Goal: Task Accomplishment & Management: Manage account settings

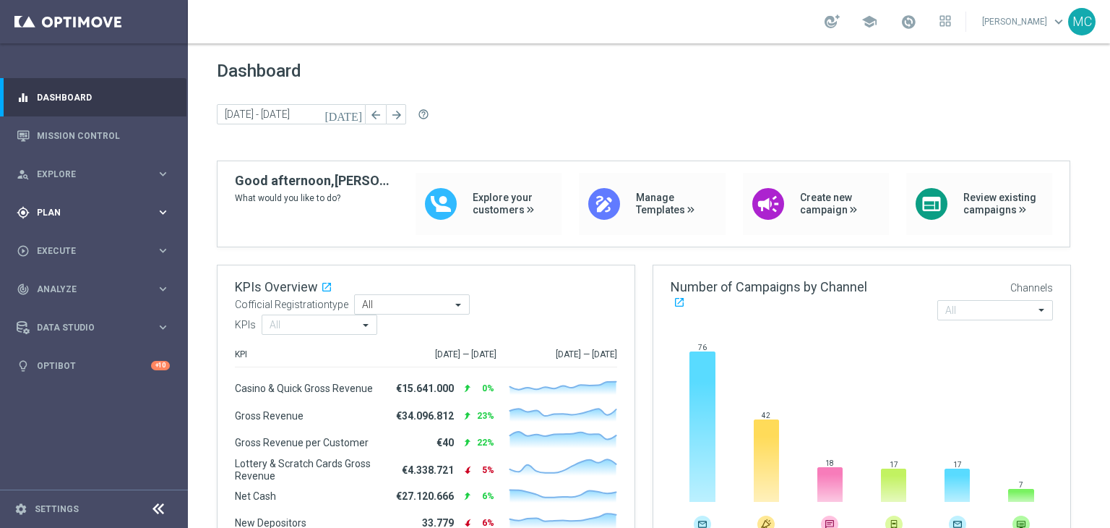
click at [137, 211] on span "Plan" at bounding box center [96, 212] width 119 height 9
click at [95, 238] on link "Target Groups" at bounding box center [94, 242] width 113 height 12
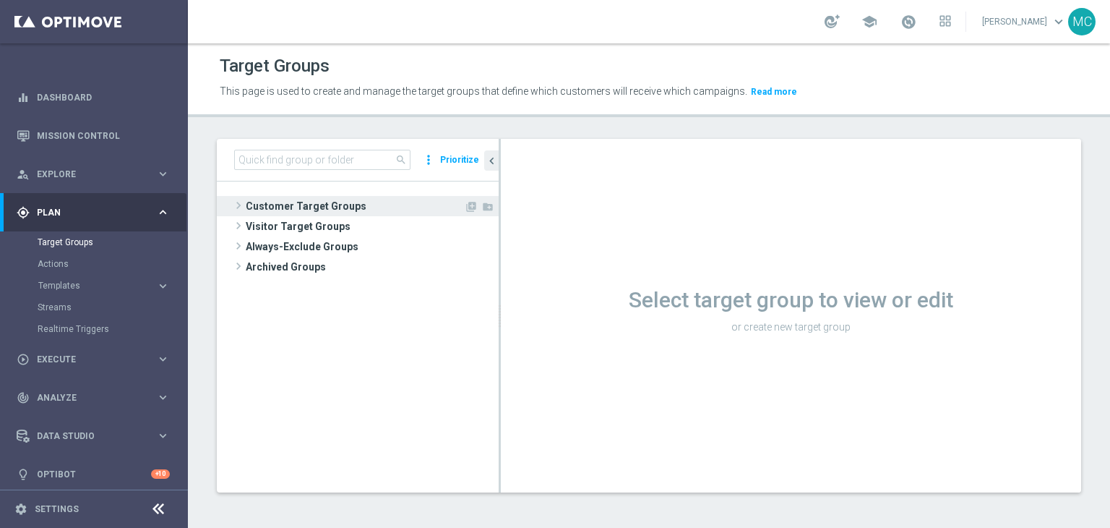
click at [374, 210] on span "Customer Target Groups" at bounding box center [355, 206] width 218 height 20
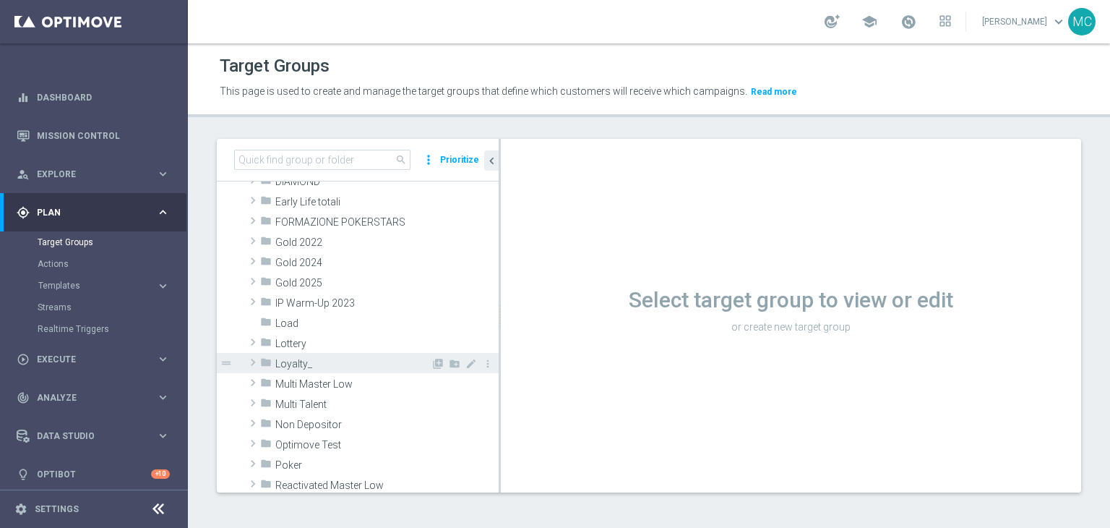
scroll to position [259, 0]
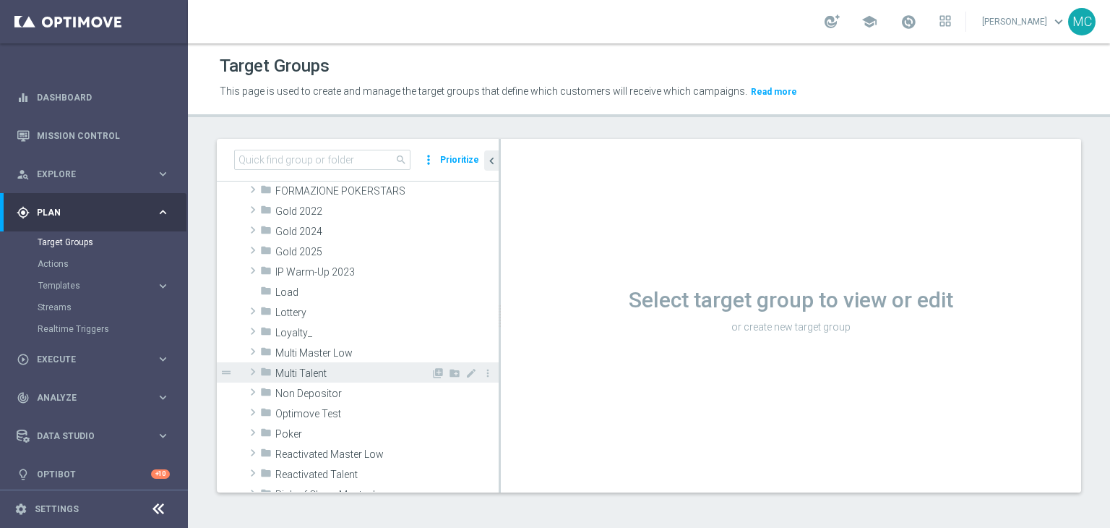
click at [343, 370] on span "Multi Talent" at bounding box center [352, 373] width 155 height 12
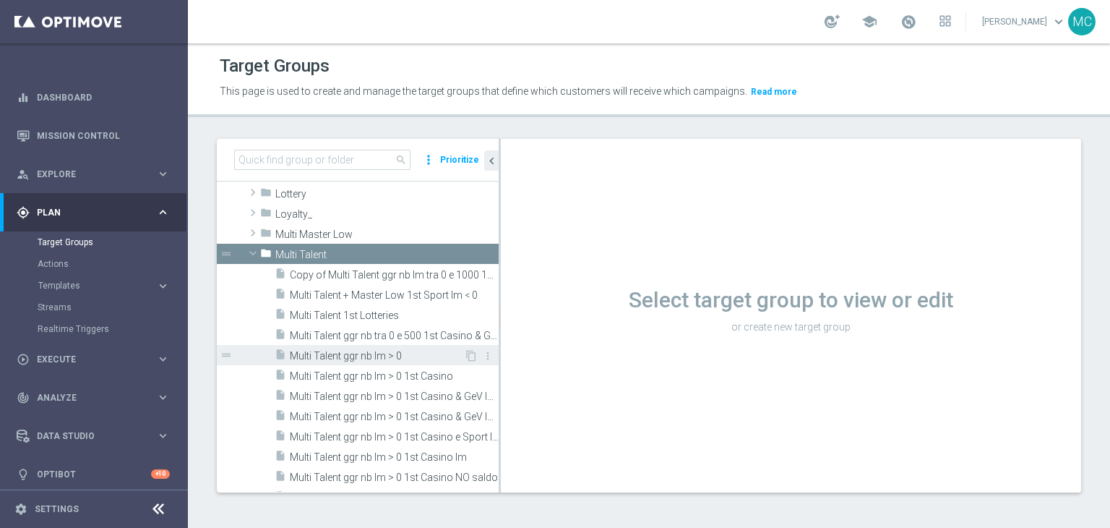
scroll to position [387, 0]
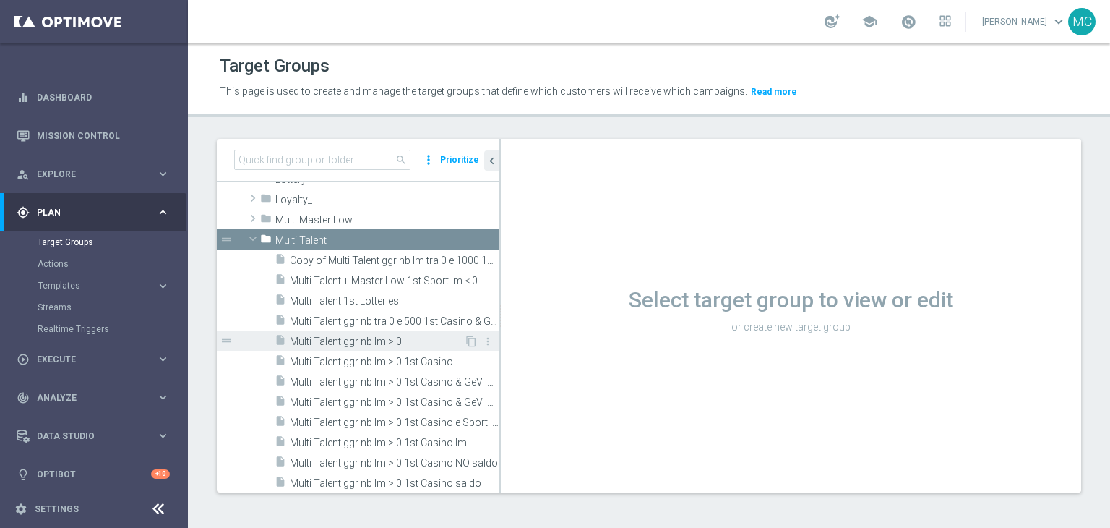
click at [356, 345] on span "Multi Talent ggr nb lm > 0" at bounding box center [377, 341] width 174 height 12
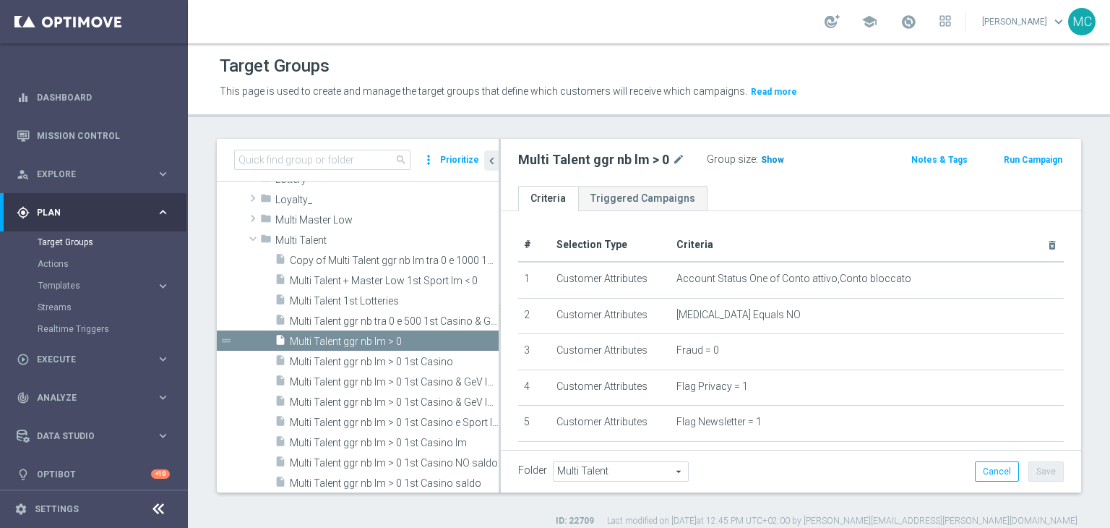
click at [763, 160] on span "Show" at bounding box center [772, 160] width 23 height 10
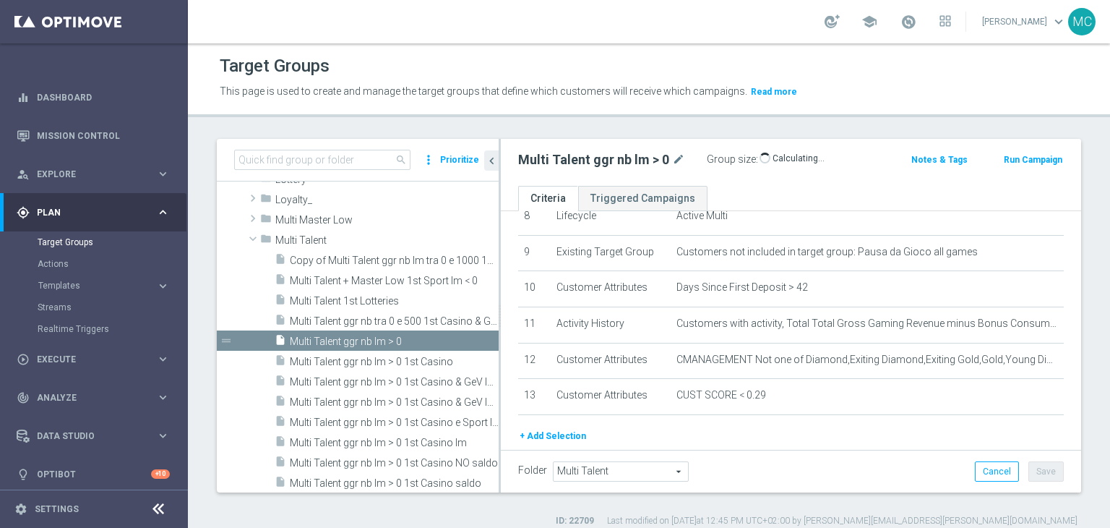
scroll to position [291, 0]
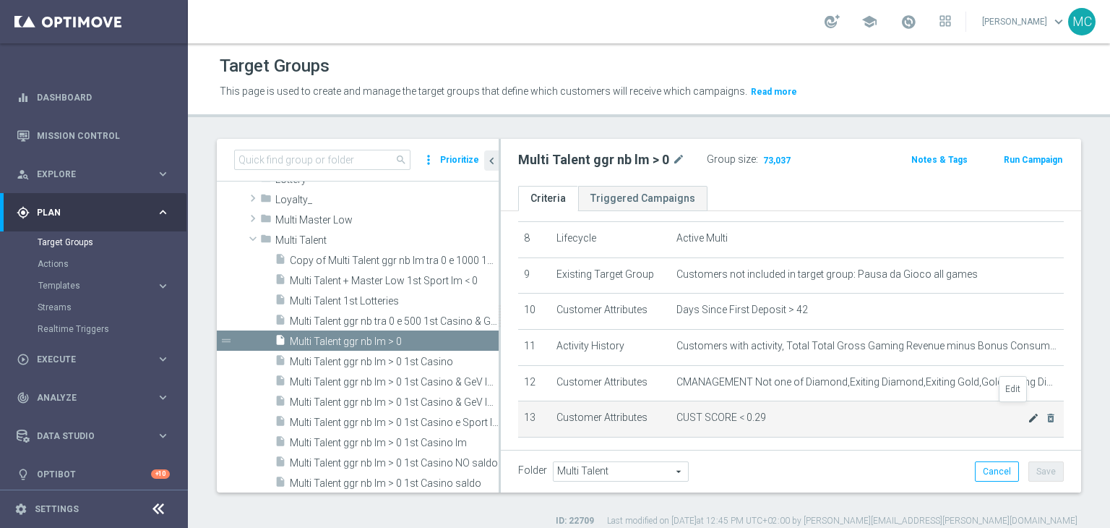
click at [1028, 412] on icon "mode_edit" at bounding box center [1034, 418] width 12 height 12
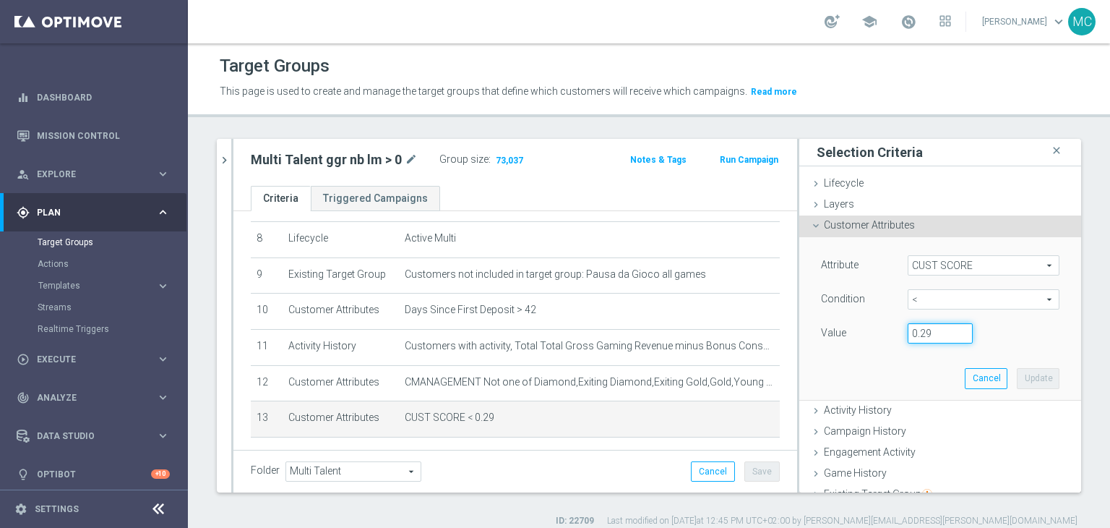
click at [926, 327] on input "0.29" at bounding box center [940, 333] width 65 height 20
type input "0.11"
click at [1017, 372] on button "Update" at bounding box center [1038, 378] width 43 height 20
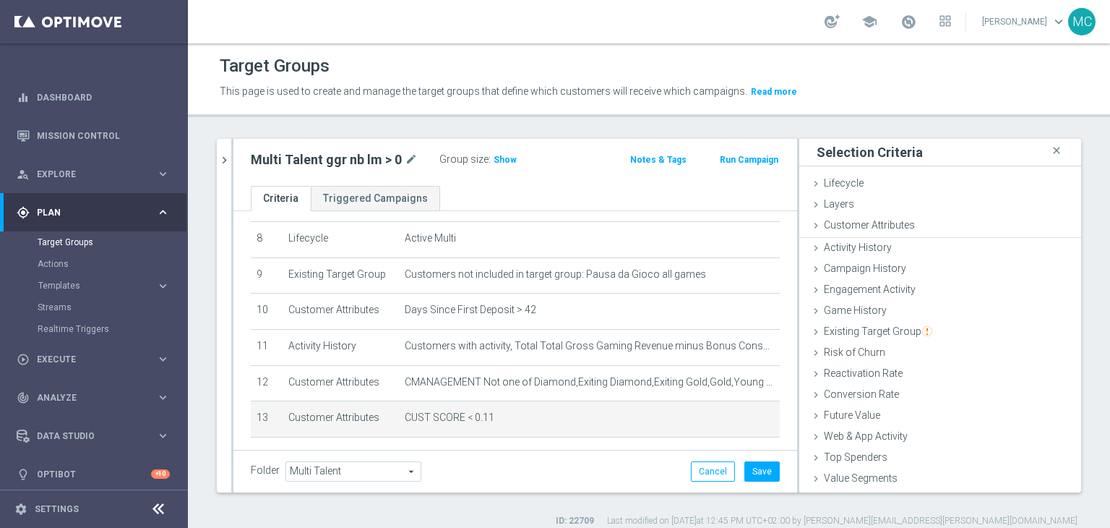
scroll to position [0, 0]
click at [512, 159] on div "Group size : Show" at bounding box center [511, 158] width 145 height 17
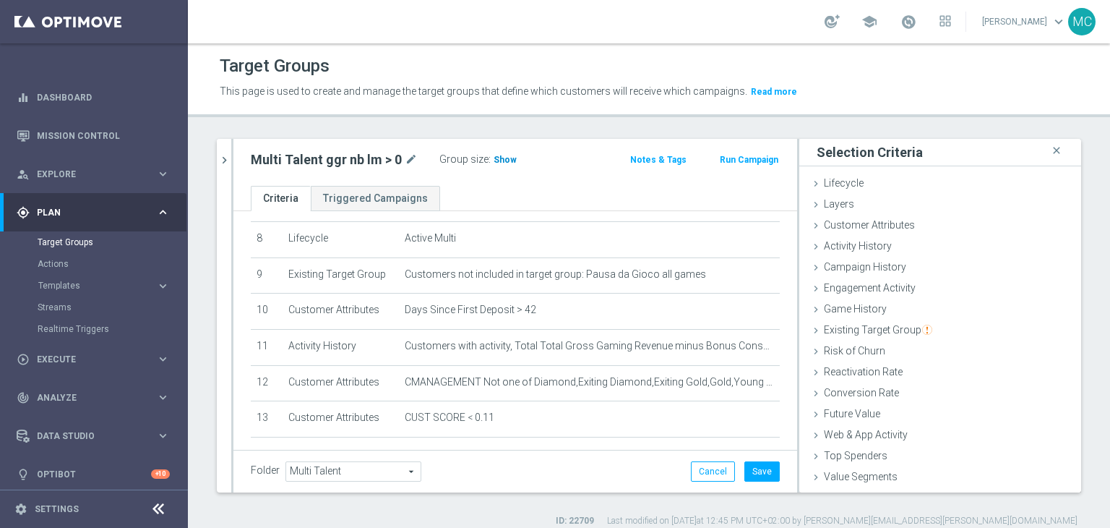
click at [503, 159] on span "Show" at bounding box center [505, 160] width 23 height 10
click at [505, 153] on h3 "62,143" at bounding box center [509, 162] width 35 height 21
click at [505, 155] on span "62,143" at bounding box center [509, 162] width 30 height 14
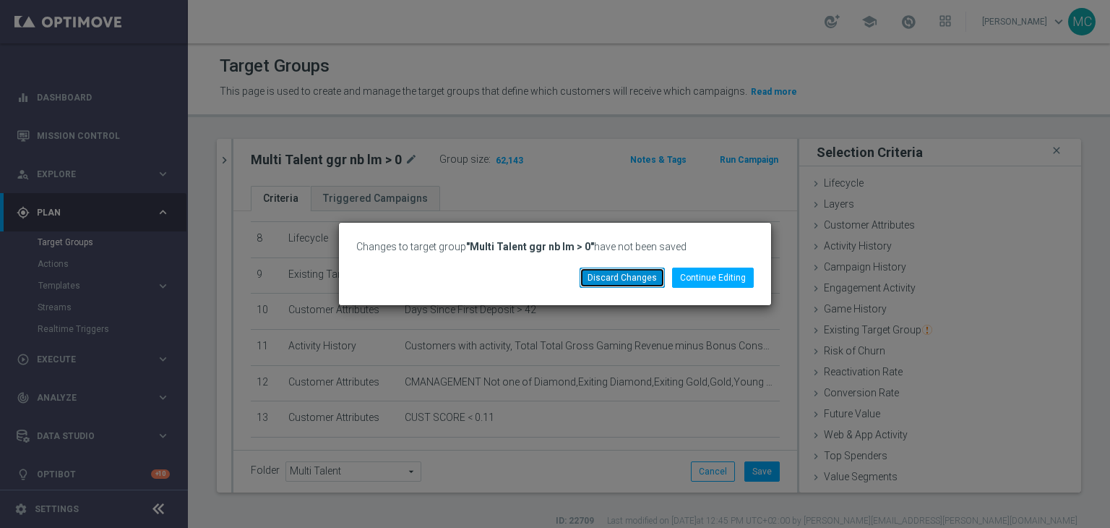
click at [659, 275] on button "Discard Changes" at bounding box center [622, 277] width 85 height 20
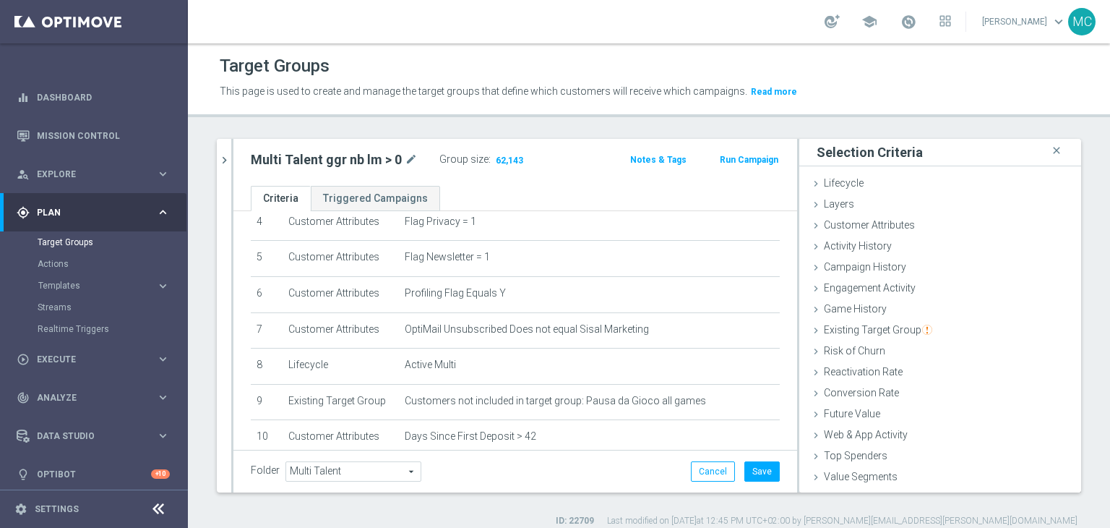
scroll to position [336, 0]
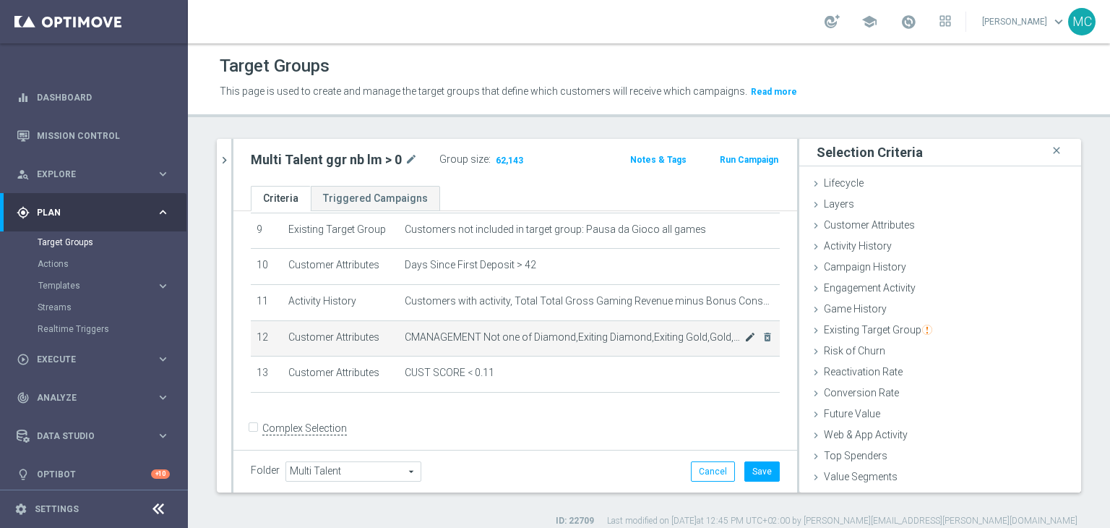
click at [744, 331] on icon "mode_edit" at bounding box center [750, 337] width 12 height 12
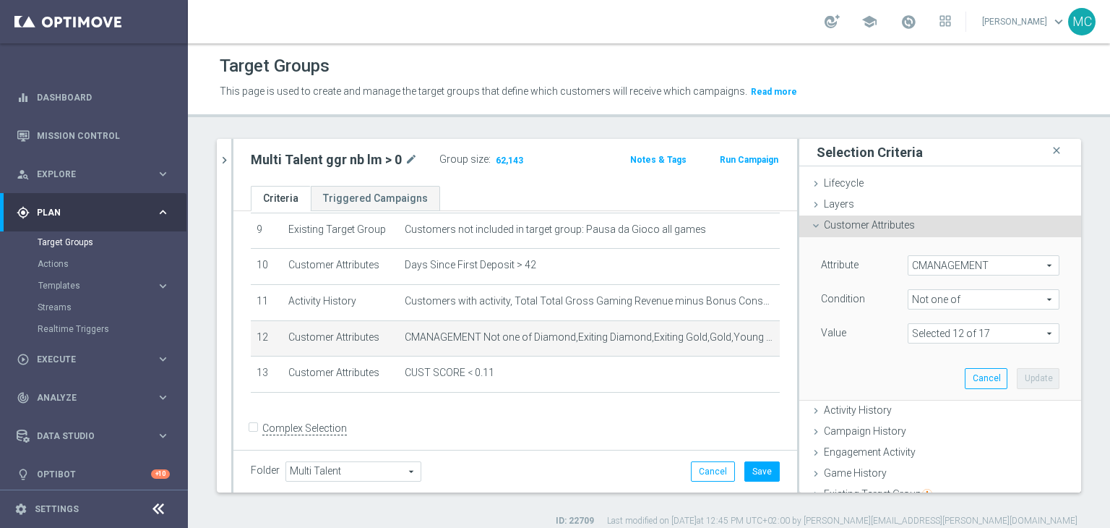
click at [909, 327] on span at bounding box center [984, 333] width 150 height 19
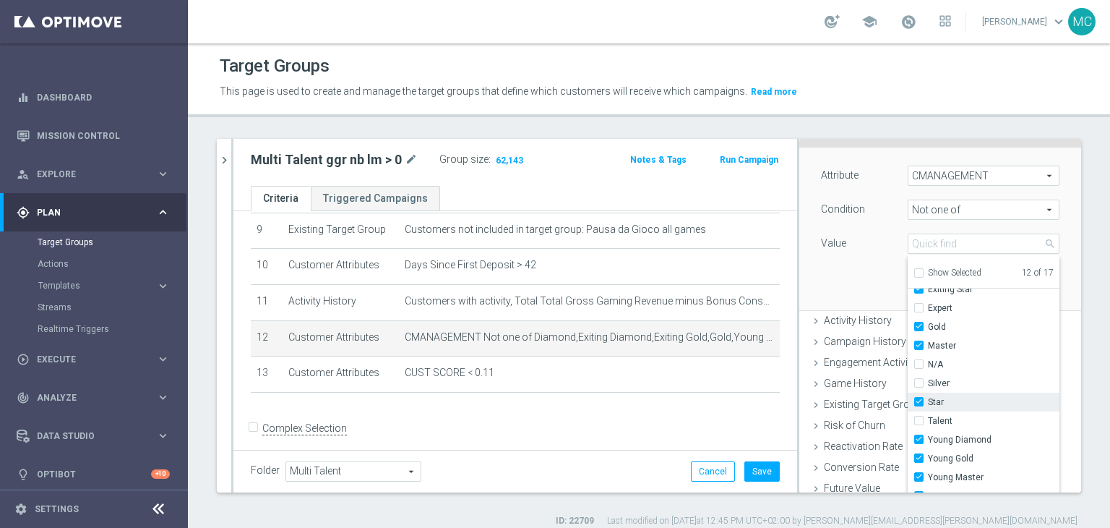
scroll to position [144, 0]
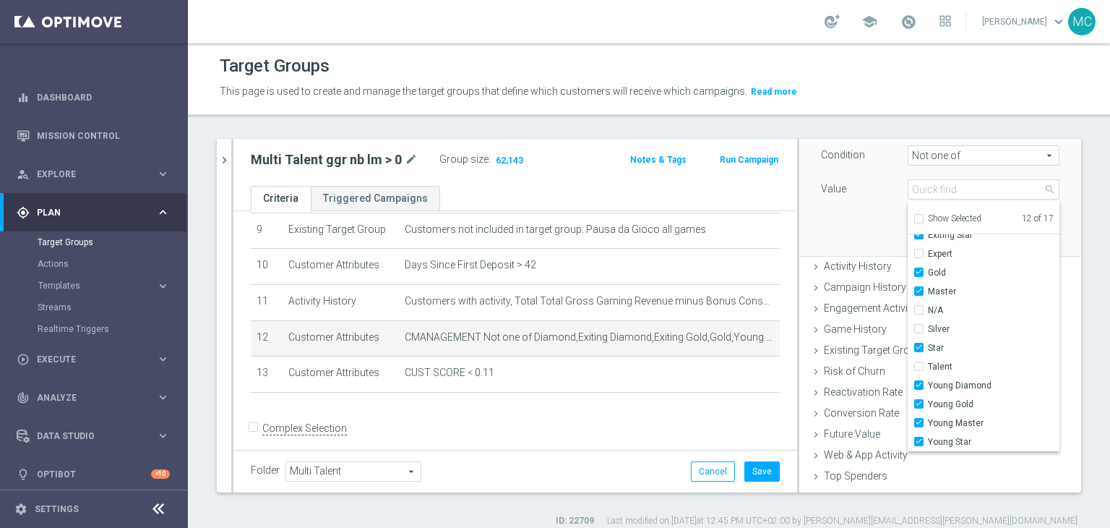
click at [837, 239] on div "Attribute CMANAGEMENT CMANAGEMENT arrow_drop_down search Condition Not one of N…" at bounding box center [940, 174] width 260 height 162
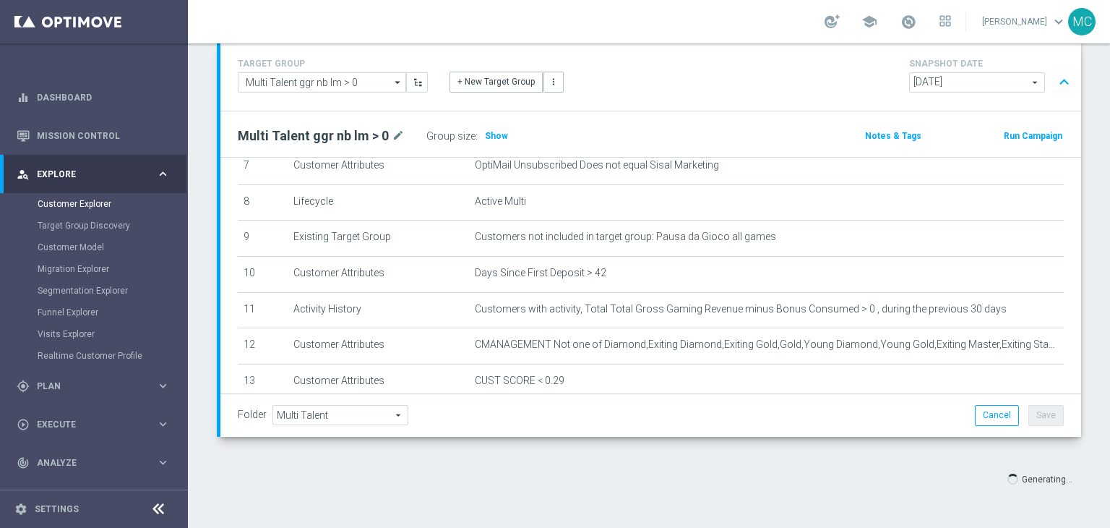
scroll to position [306, 0]
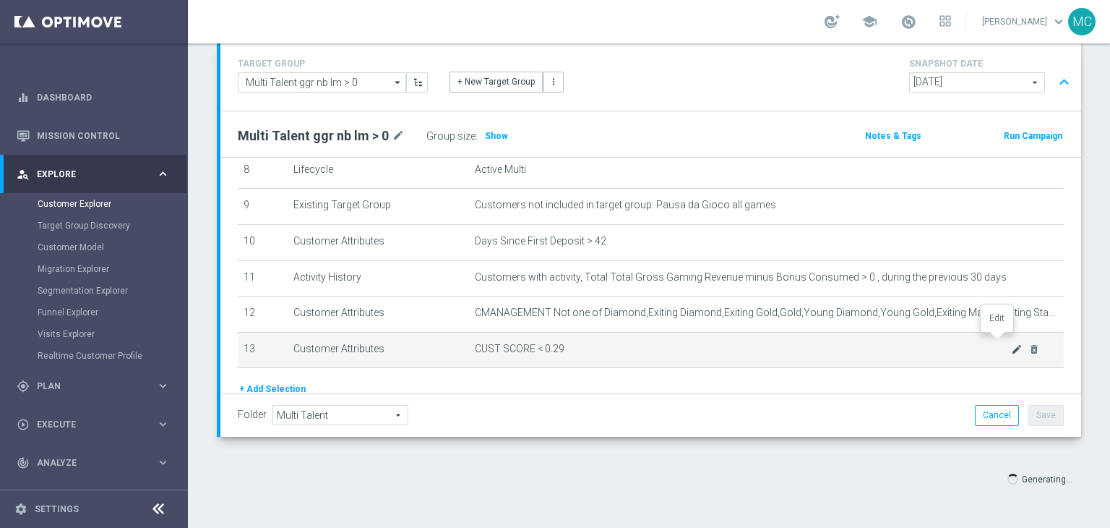
click at [1011, 343] on icon "mode_edit" at bounding box center [1017, 349] width 12 height 12
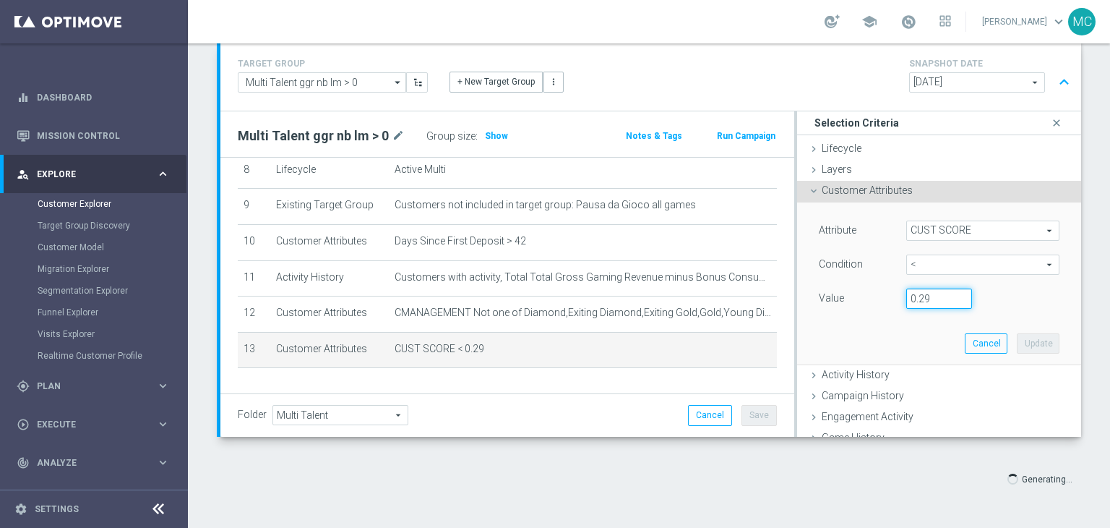
click at [917, 292] on input "0.29" at bounding box center [939, 298] width 66 height 20
type input "0.11"
click at [1017, 343] on button "Update" at bounding box center [1038, 343] width 43 height 20
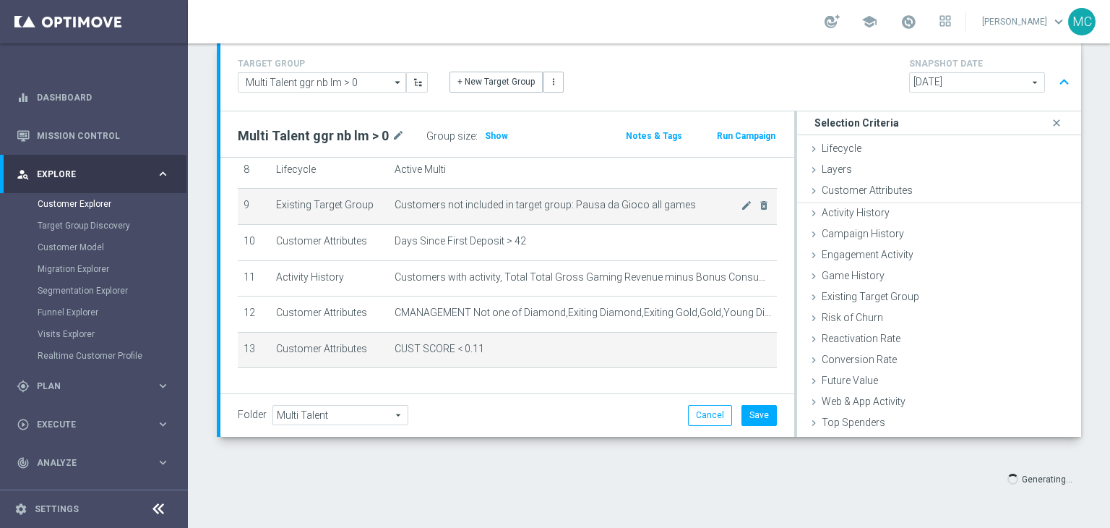
scroll to position [0, 0]
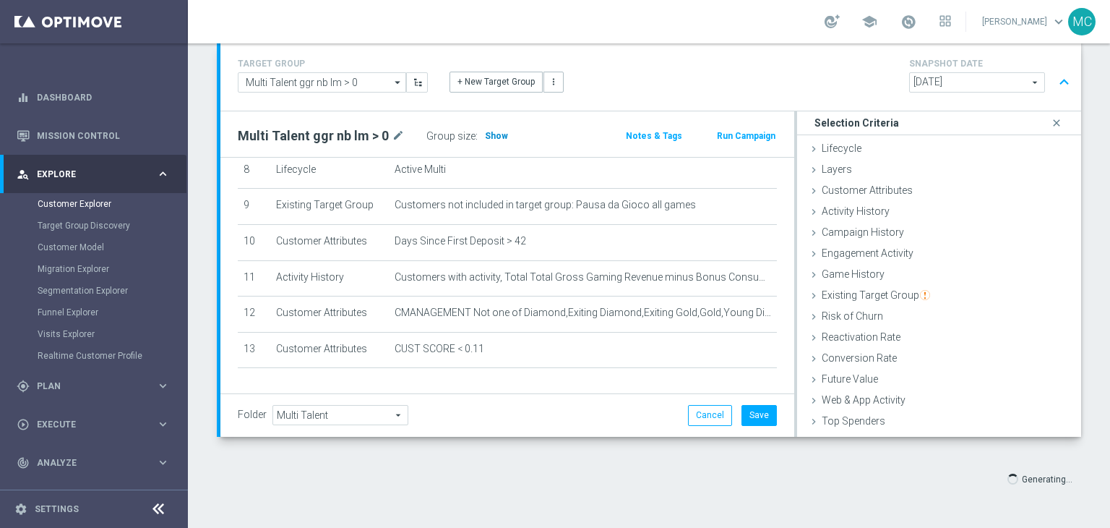
click at [499, 134] on span "Show" at bounding box center [496, 136] width 23 height 10
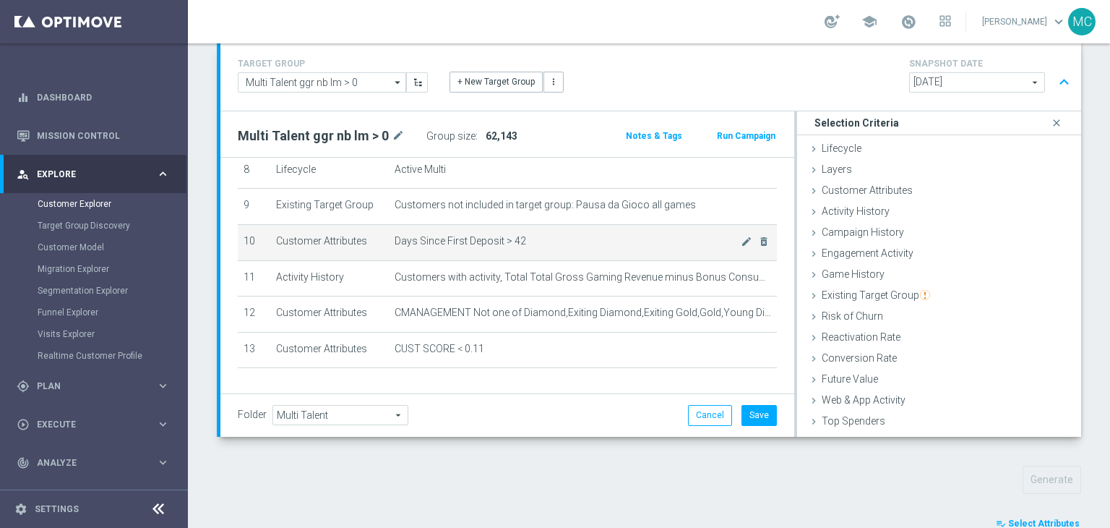
scroll to position [292, 0]
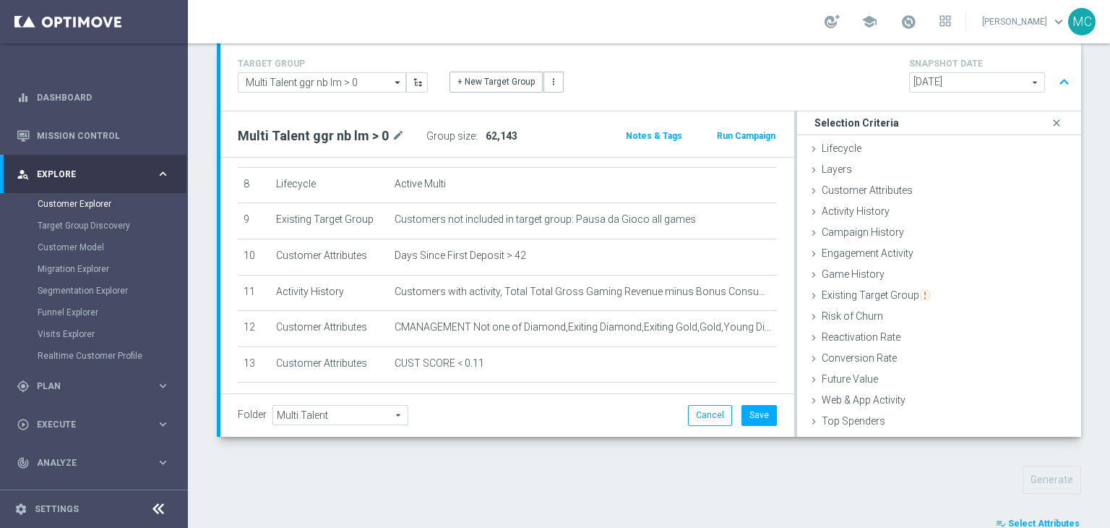
click at [936, 82] on span "2025-10-06" at bounding box center [977, 82] width 134 height 19
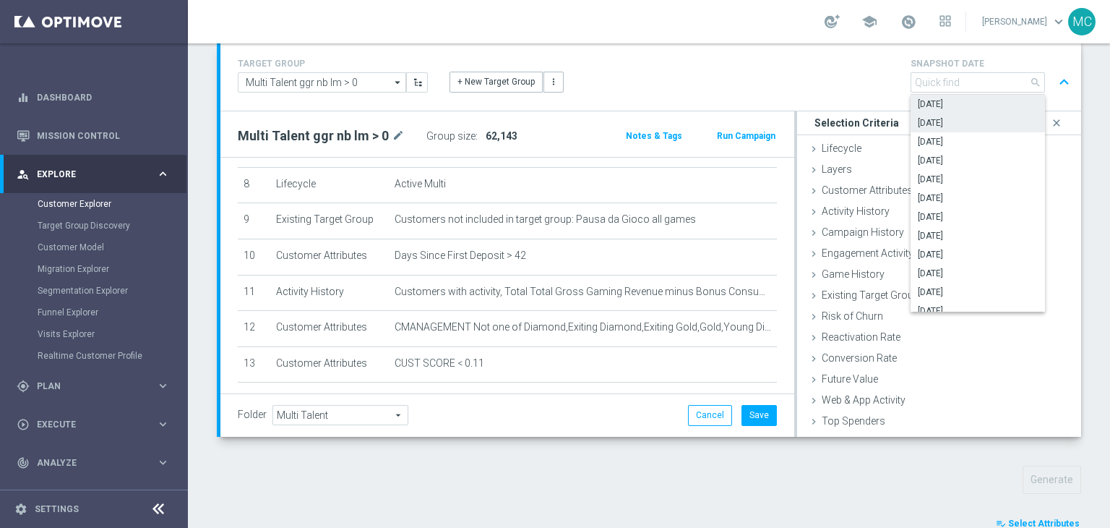
click at [937, 121] on span "2025-10-04" at bounding box center [978, 123] width 120 height 12
type input "2025-10-04"
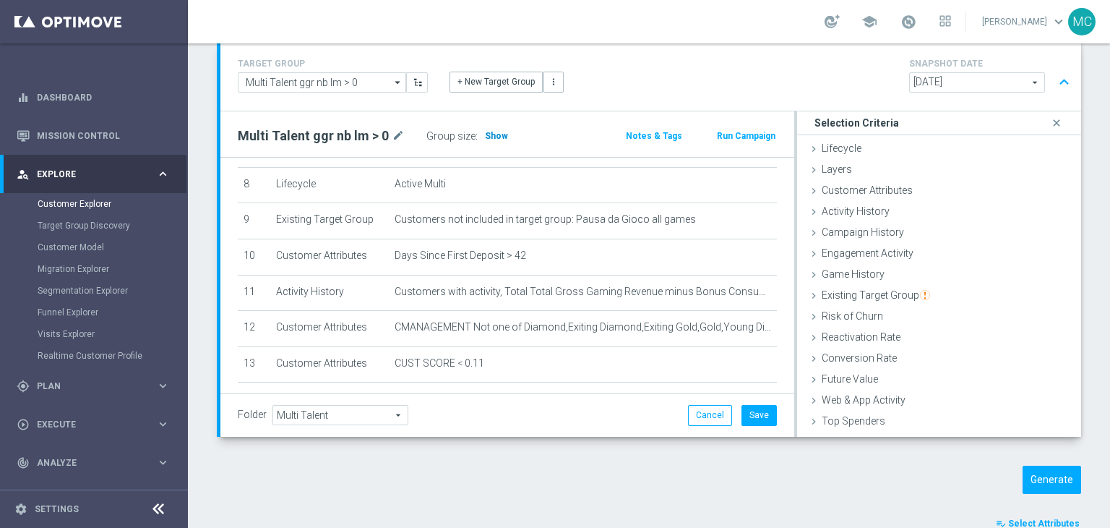
click at [497, 140] on h3 "Show" at bounding box center [497, 136] width 26 height 16
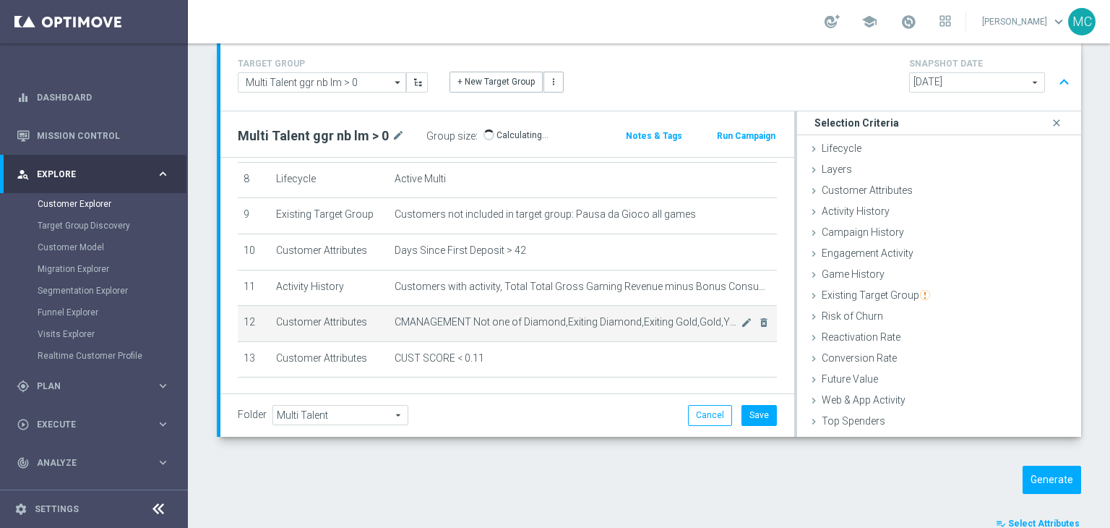
scroll to position [298, 0]
click at [916, 15] on span at bounding box center [909, 22] width 16 height 16
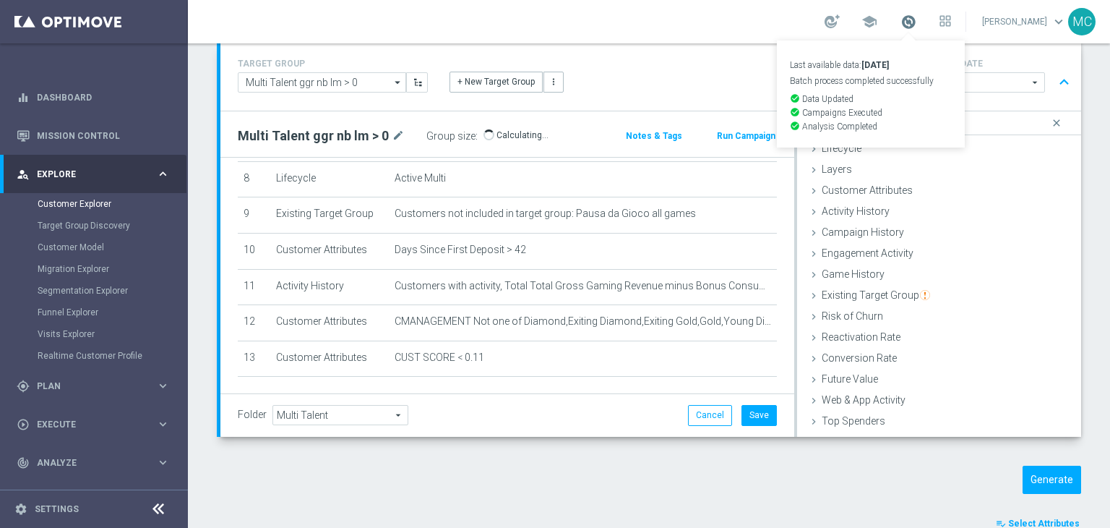
click at [916, 15] on span at bounding box center [909, 22] width 16 height 16
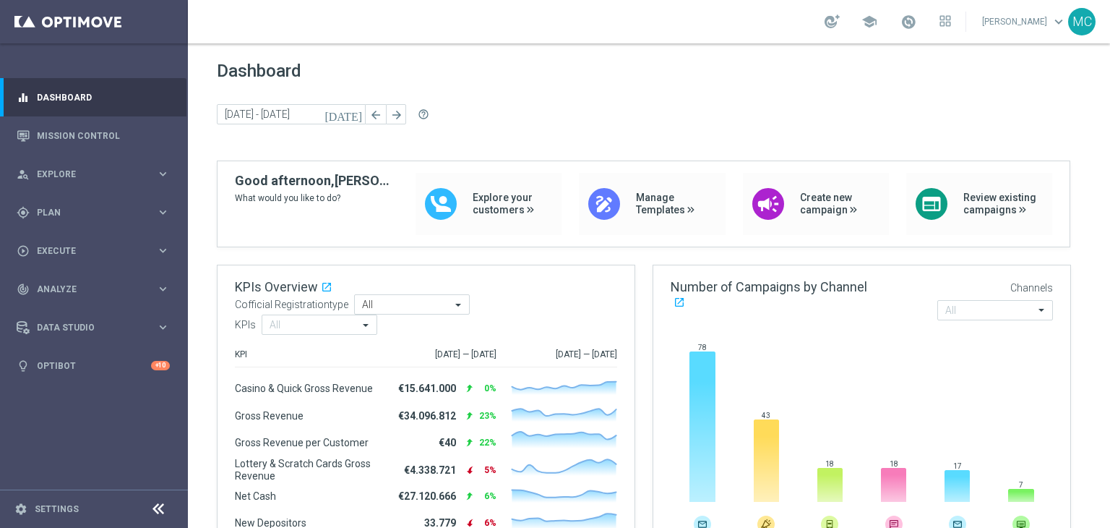
click at [916, 27] on span at bounding box center [909, 22] width 16 height 16
click at [916, 22] on span at bounding box center [909, 22] width 16 height 16
